Goal: Task Accomplishment & Management: Use online tool/utility

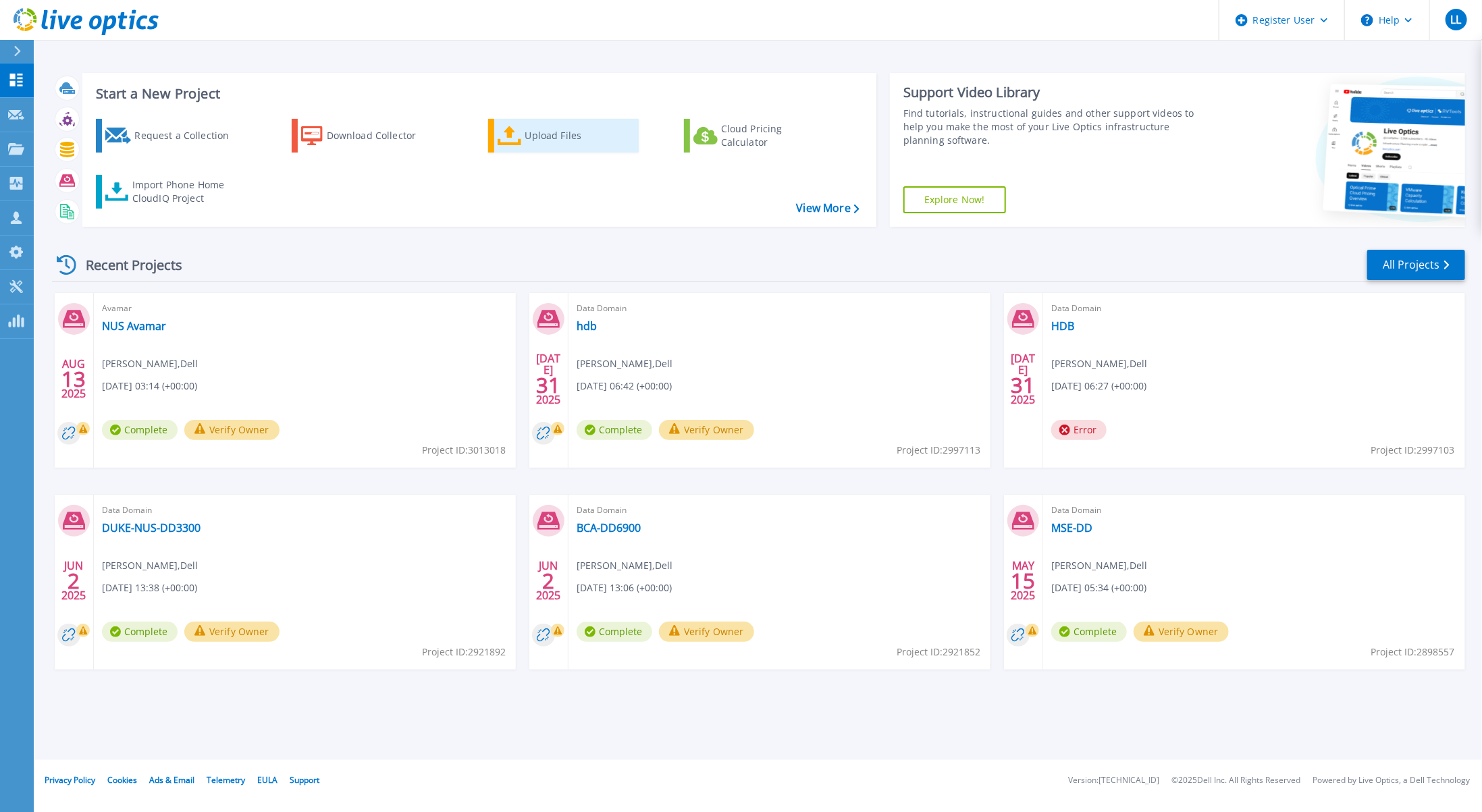
click at [533, 129] on div "Upload Files" at bounding box center [579, 135] width 108 height 27
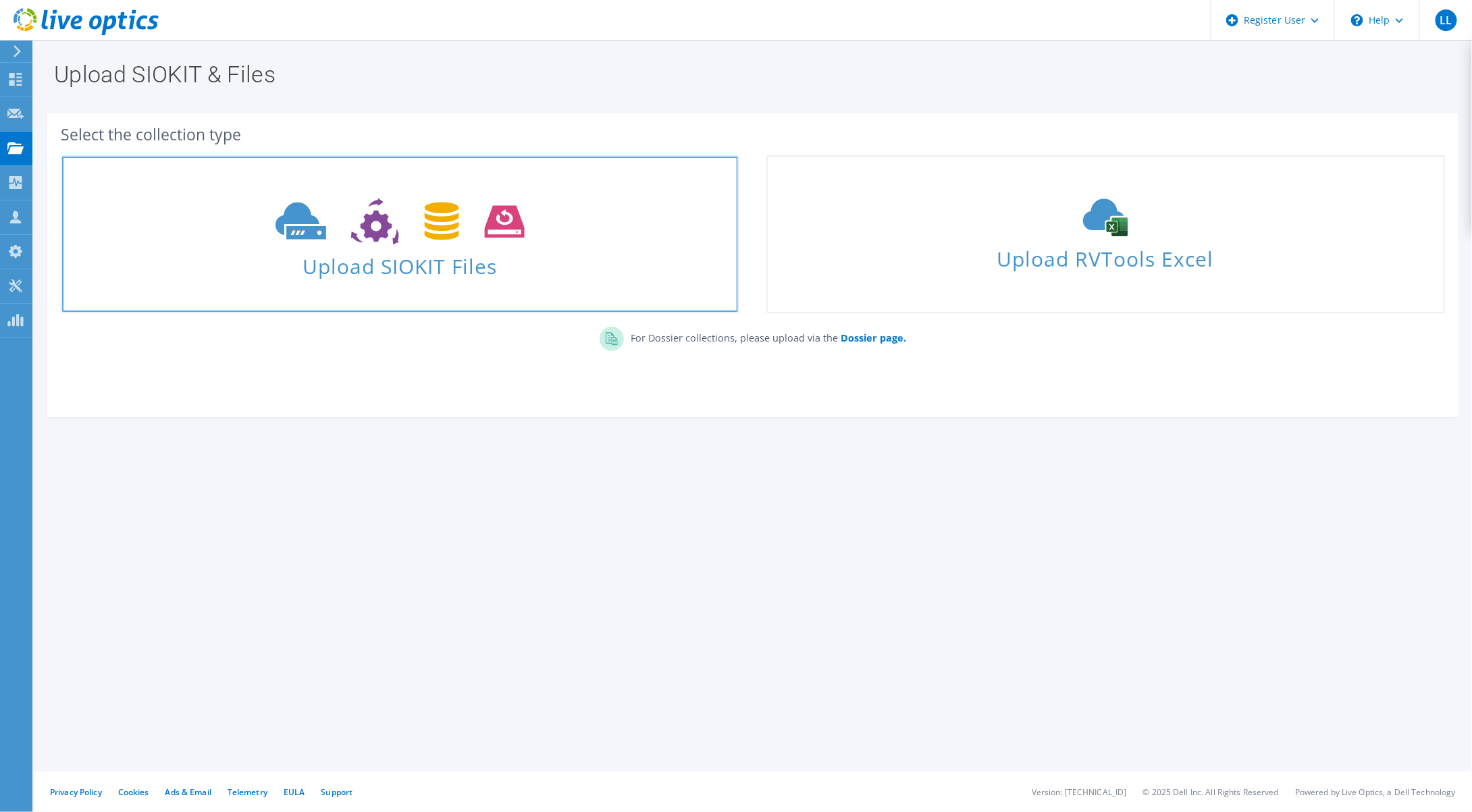
click at [446, 273] on span "Upload SIOKIT Files" at bounding box center [399, 262] width 675 height 29
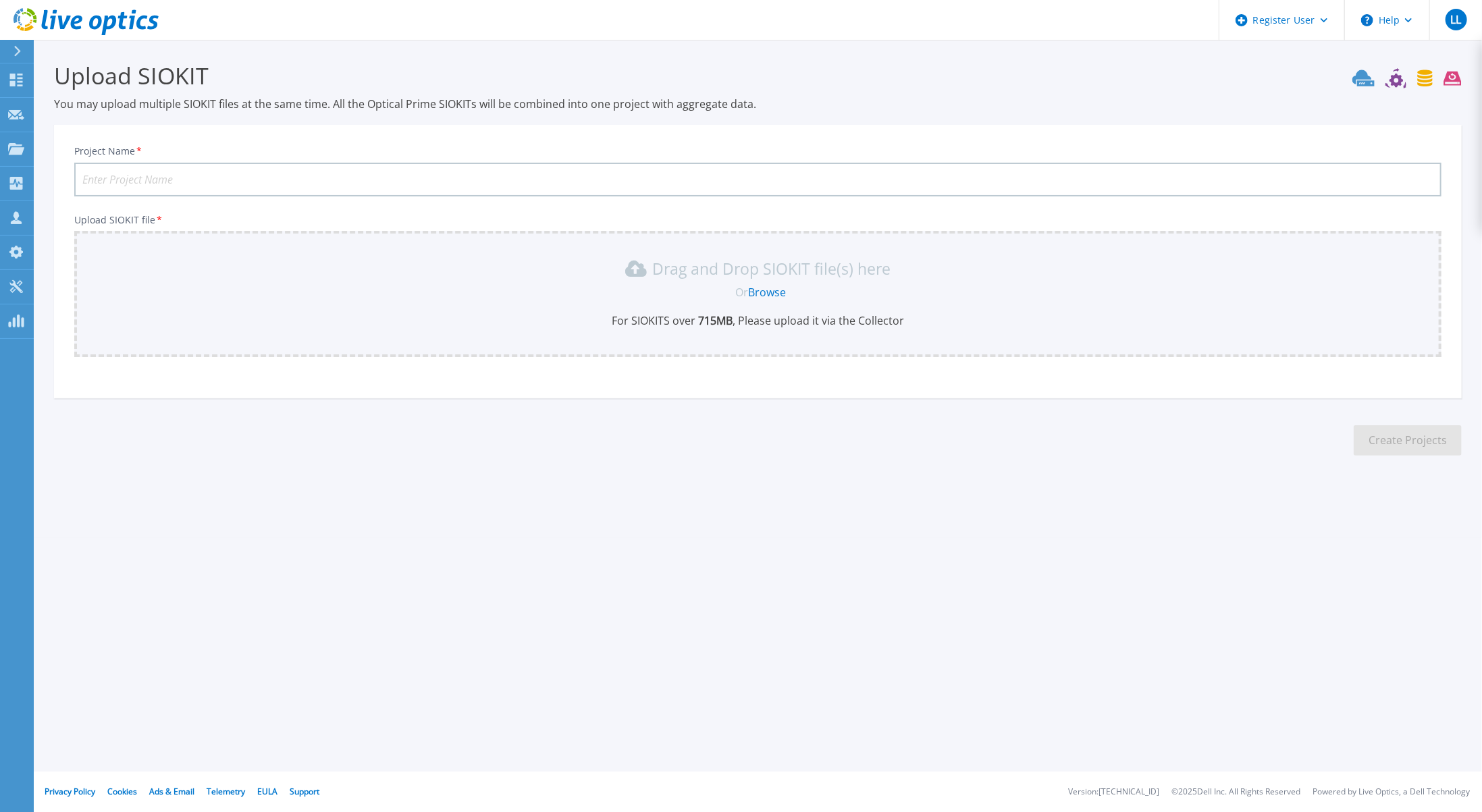
click at [381, 164] on input "Project Name *" at bounding box center [757, 179] width 1367 height 33
click at [406, 178] on input "Project Name *" at bounding box center [757, 179] width 1367 height 33
type input "TLDC-T0-Avamar"
click at [771, 290] on link "Browse" at bounding box center [766, 292] width 38 height 15
